Goal: Information Seeking & Learning: Learn about a topic

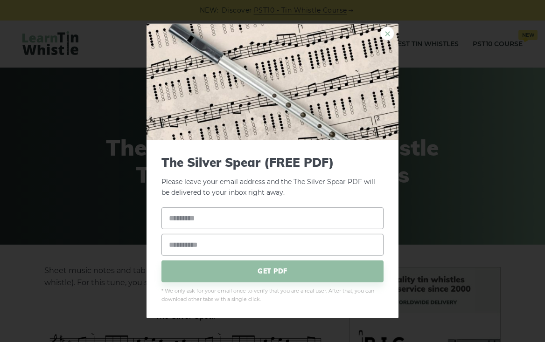
click at [389, 33] on link "×" at bounding box center [387, 34] width 14 height 14
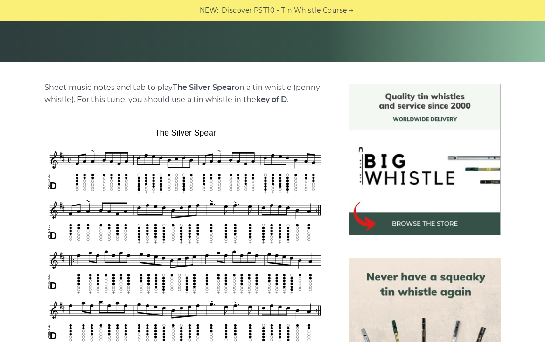
scroll to position [191, 0]
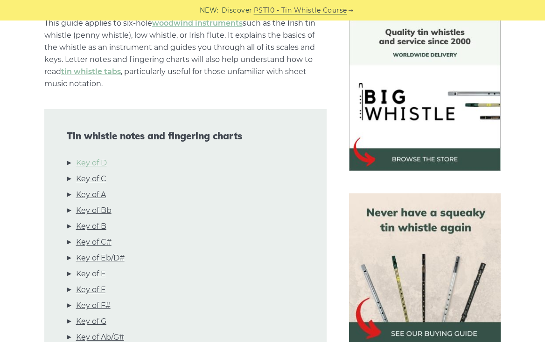
click at [95, 164] on link "Key of D" at bounding box center [91, 163] width 31 height 12
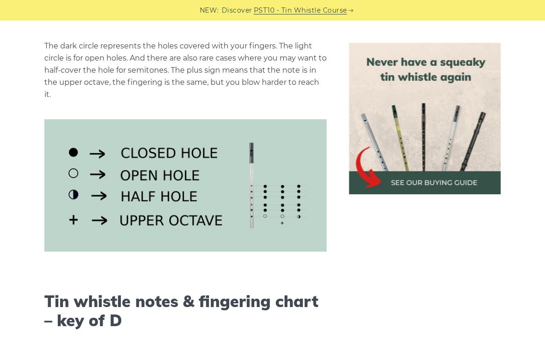
scroll to position [1234, 0]
